Goal: Find contact information: Find contact information

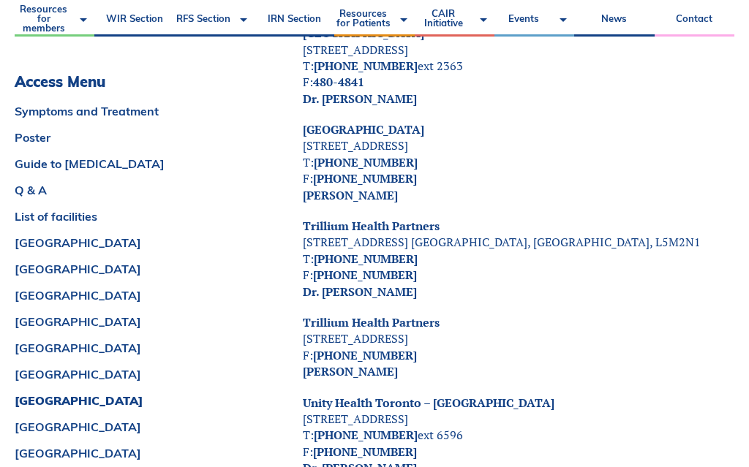
scroll to position [6404, 0]
click at [398, 364] on strong "[PERSON_NAME]" at bounding box center [350, 372] width 95 height 16
copy strong "[PERSON_NAME]"
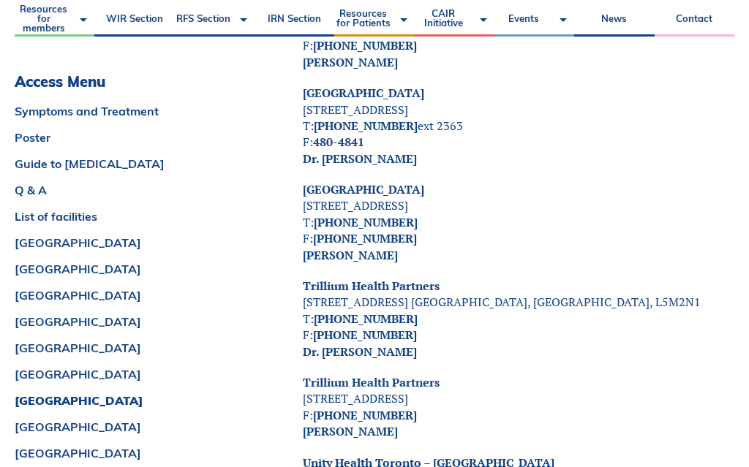
scroll to position [6345, 0]
copy strong "Dr. [PERSON_NAME]"
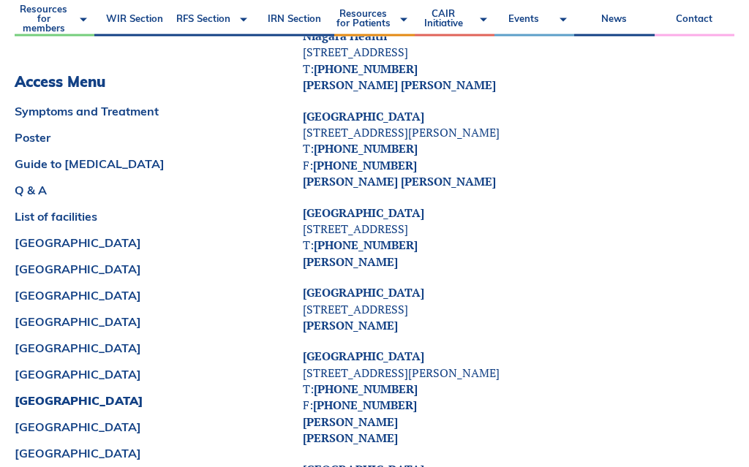
scroll to position [5779, 0]
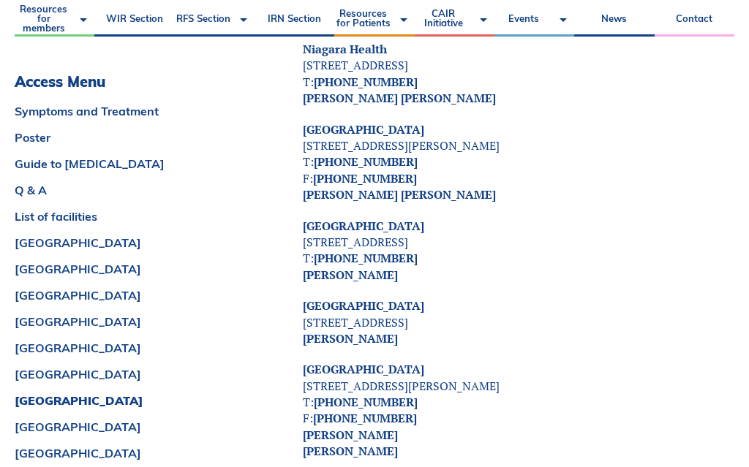
copy strong "[PERSON_NAME]"
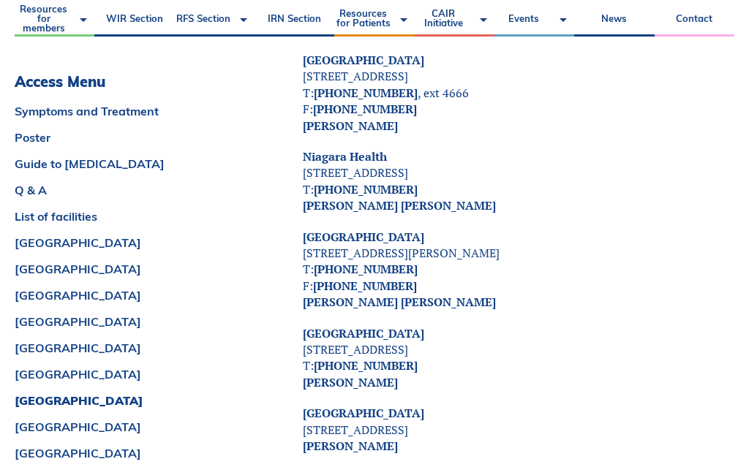
scroll to position [5665, 0]
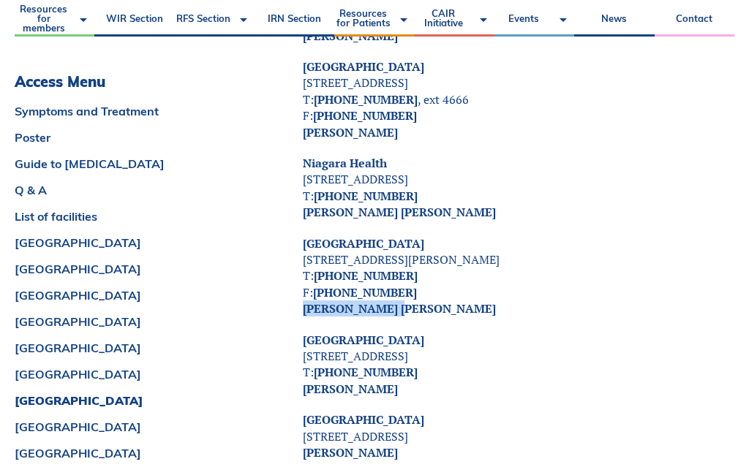
copy strong "[PERSON_NAME] [PERSON_NAME]"
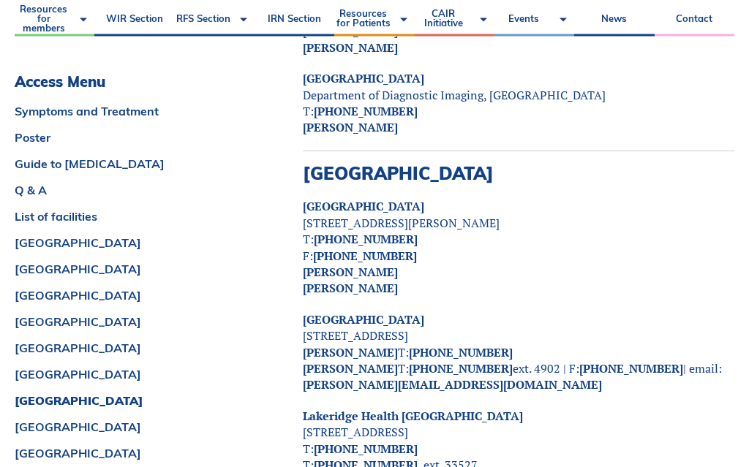
scroll to position [5107, 0]
click at [398, 279] on strong "[PERSON_NAME]" at bounding box center [350, 287] width 95 height 16
click at [309, 279] on strong "[PERSON_NAME]" at bounding box center [350, 287] width 95 height 16
copy strong "[PERSON_NAME]"
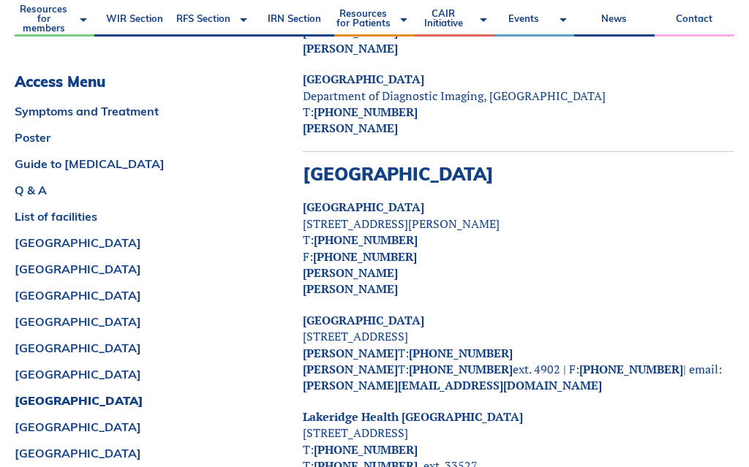
scroll to position [5106, 0]
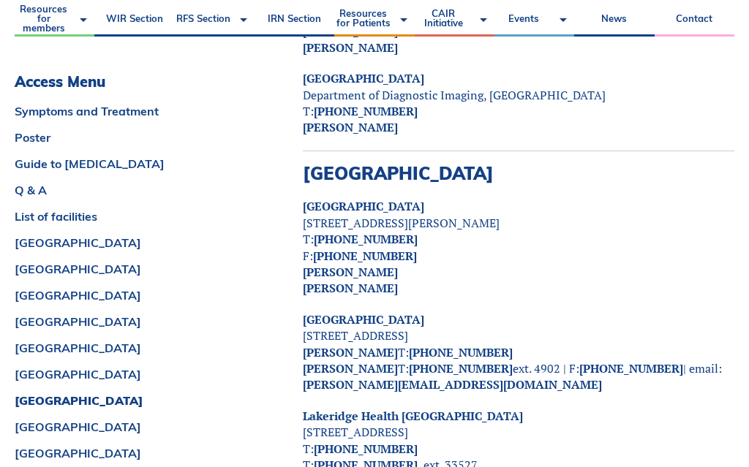
click at [429, 198] on p "[GEOGRAPHIC_DATA] [STREET_ADDRESS][PERSON_NAME] T: [PHONE_NUMBER] F: [PHONE_NUM…" at bounding box center [518, 247] width 431 height 98
click at [418, 198] on p "[GEOGRAPHIC_DATA] [STREET_ADDRESS][PERSON_NAME] T: [PHONE_NUMBER] F: [PHONE_NUM…" at bounding box center [518, 247] width 431 height 98
copy strong "[PERSON_NAME]"
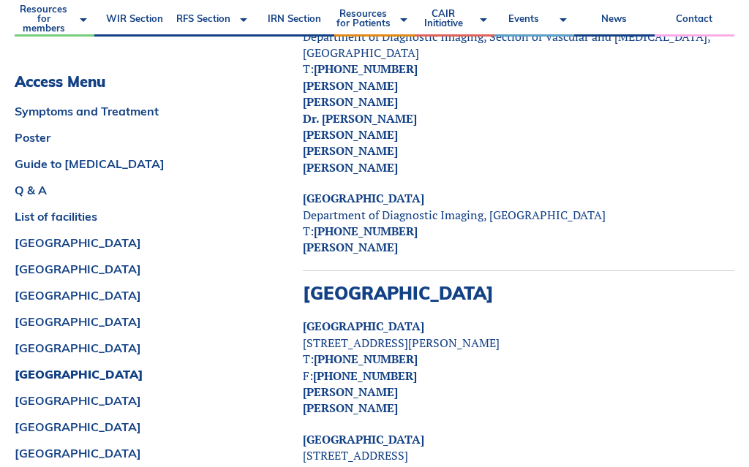
scroll to position [4968, 0]
